Goal: Transaction & Acquisition: Purchase product/service

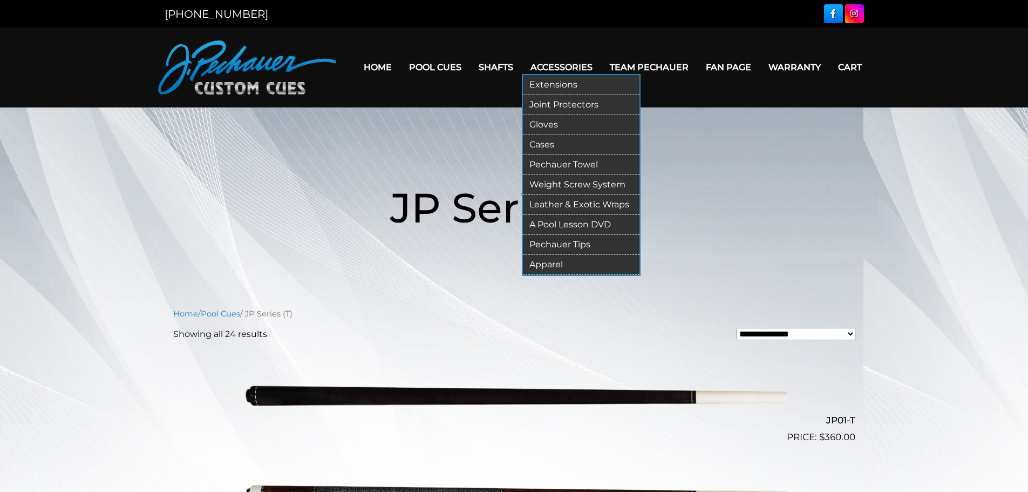
click at [563, 242] on link "Pechauer Tips" at bounding box center [581, 245] width 117 height 20
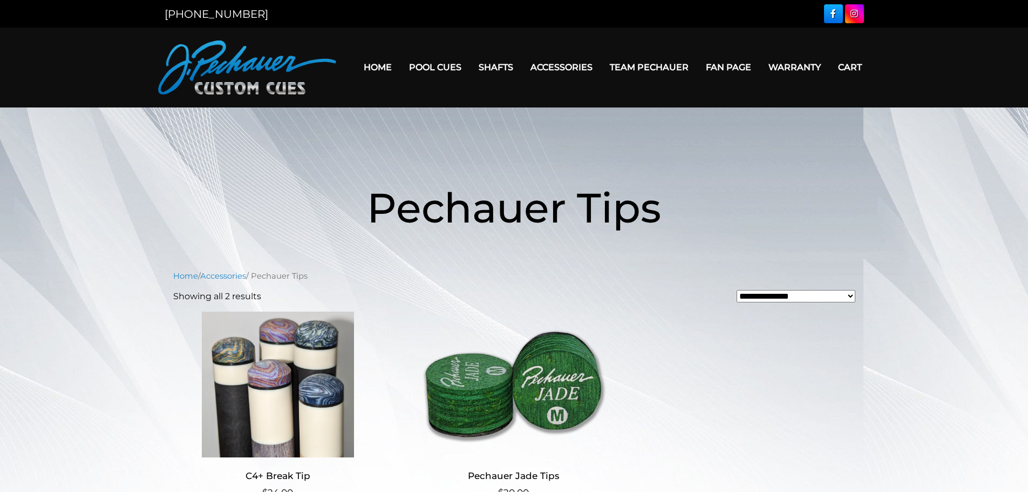
click at [259, 367] on img at bounding box center [278, 384] width 210 height 146
